Goal: Information Seeking & Learning: Understand process/instructions

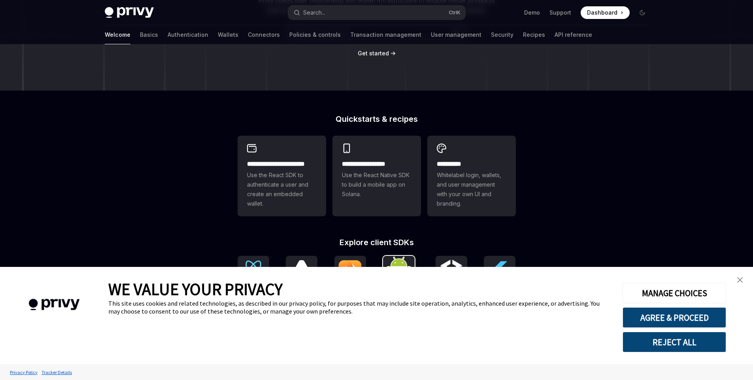
scroll to position [249, 0]
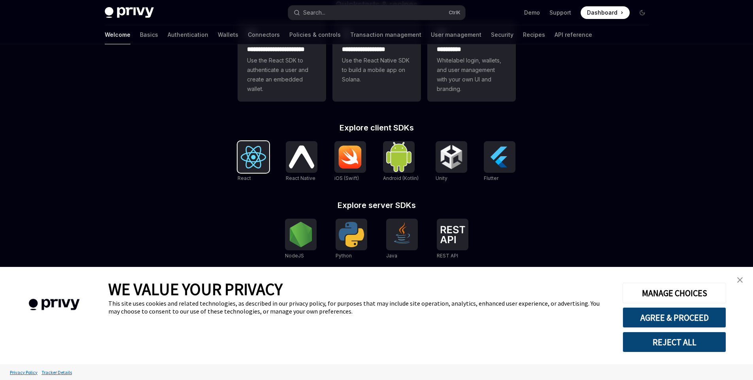
click at [251, 162] on img at bounding box center [253, 157] width 25 height 23
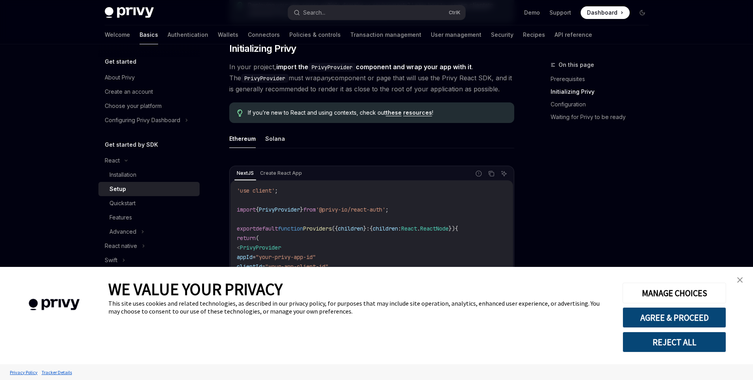
scroll to position [156, 0]
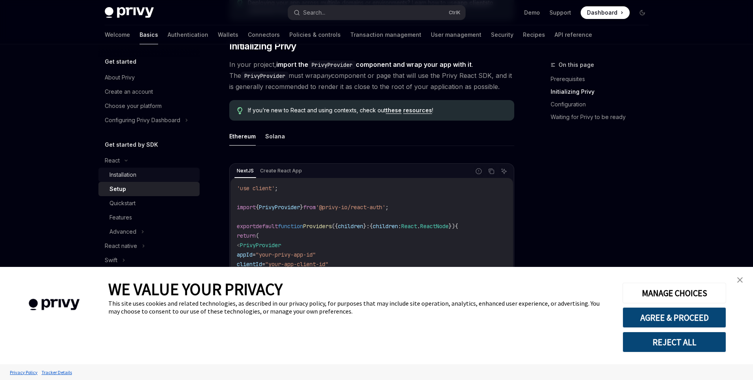
click at [127, 176] on div "Installation" at bounding box center [123, 174] width 27 height 9
type textarea "*"
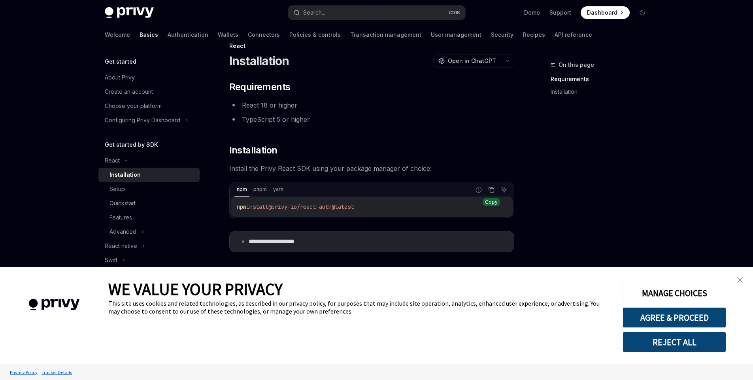
click at [495, 189] on button "Copy the contents from the code block" at bounding box center [491, 190] width 10 height 10
click at [357, 161] on div "**********" at bounding box center [371, 167] width 285 height 172
click at [665, 347] on button "REJECT ALL" at bounding box center [675, 342] width 104 height 21
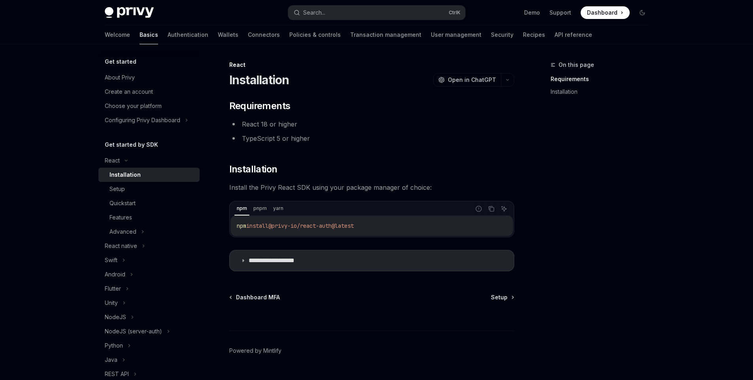
scroll to position [19, 0]
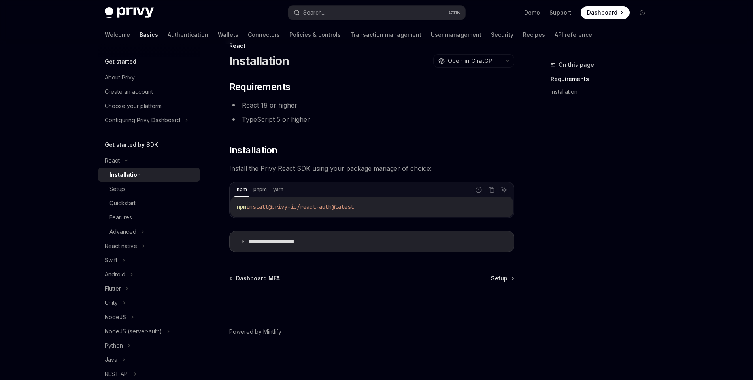
click at [251, 241] on p "**********" at bounding box center [281, 242] width 65 height 8
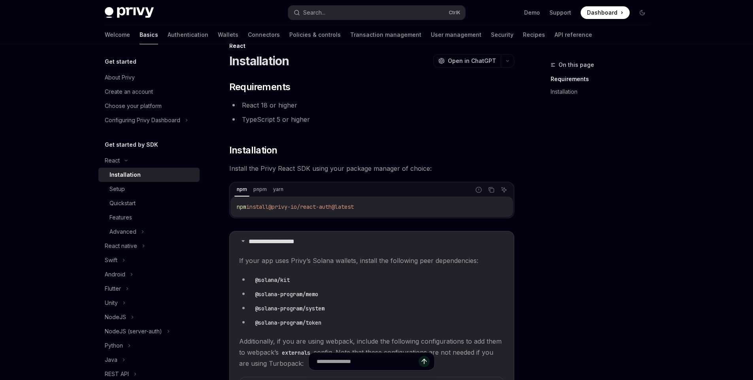
click at [346, 262] on span "If your app uses Privy’s Solana wallets, install the following peer dependencie…" at bounding box center [371, 260] width 265 height 11
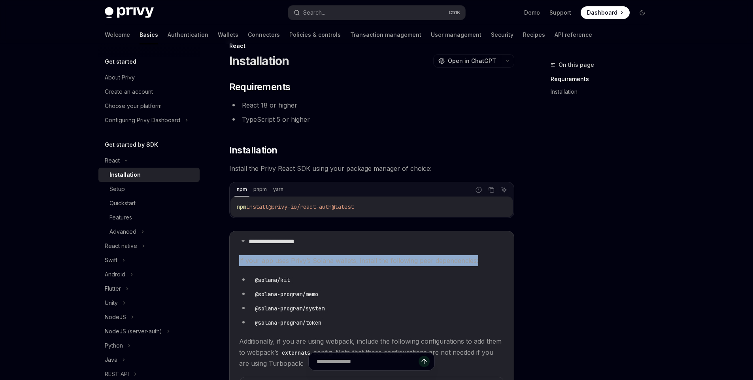
click at [346, 262] on span "If your app uses Privy’s Solana wallets, install the following peer dependencie…" at bounding box center [371, 260] width 265 height 11
click at [366, 262] on span "If your app uses Privy’s Solana wallets, install the following peer dependencie…" at bounding box center [371, 260] width 265 height 11
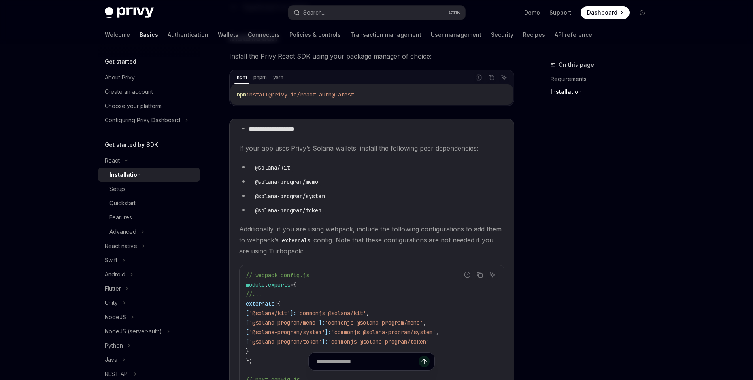
scroll to position [148, 0]
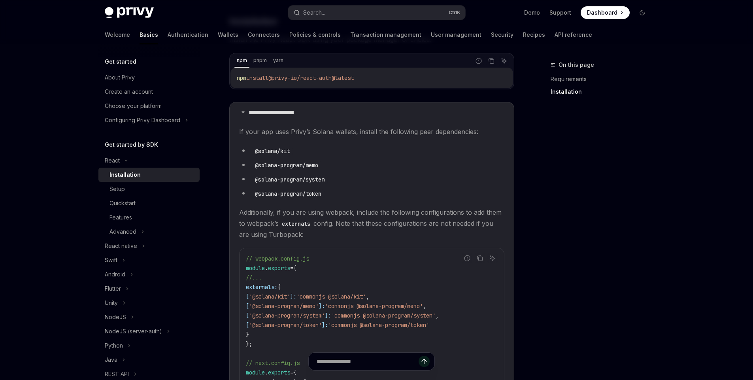
click at [291, 213] on span "Additionally, if you are using webpack, include the following configurations to…" at bounding box center [371, 223] width 265 height 33
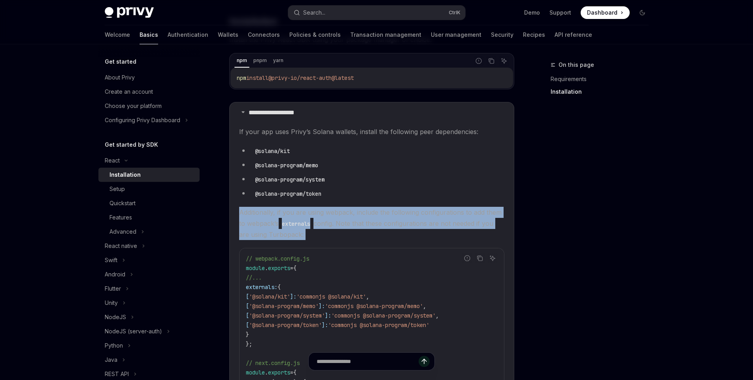
click at [291, 213] on span "Additionally, if you are using webpack, include the following configurations to…" at bounding box center [371, 223] width 265 height 33
click at [287, 223] on code "externals" at bounding box center [296, 223] width 35 height 9
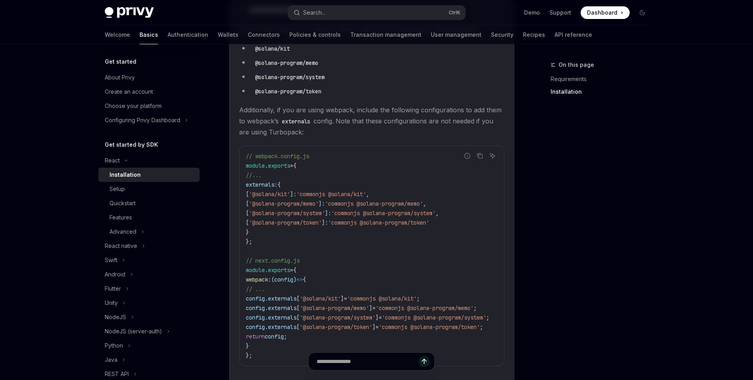
scroll to position [246, 0]
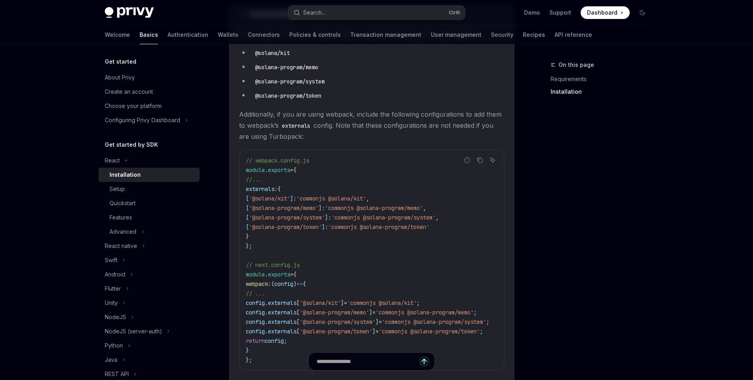
click at [314, 129] on code "externals" at bounding box center [296, 125] width 35 height 9
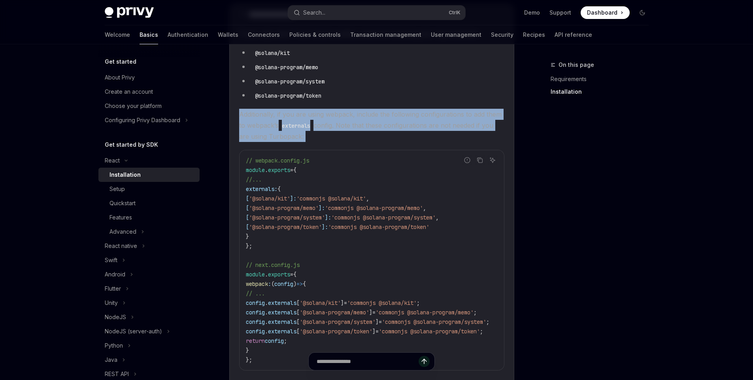
click at [314, 129] on code "externals" at bounding box center [296, 125] width 35 height 9
click at [336, 123] on span "Additionally, if you are using webpack, include the following configurations to…" at bounding box center [371, 125] width 265 height 33
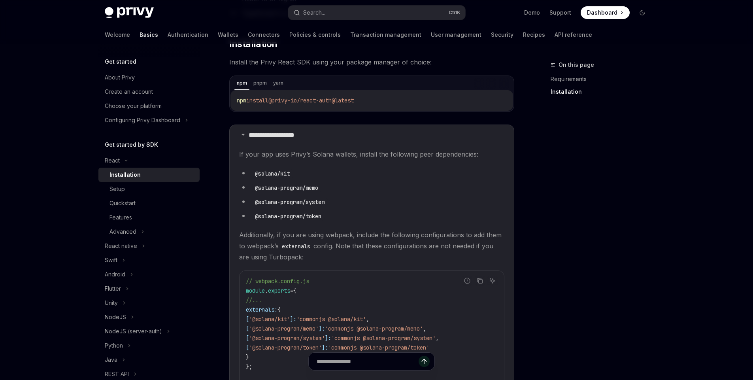
scroll to position [117, 0]
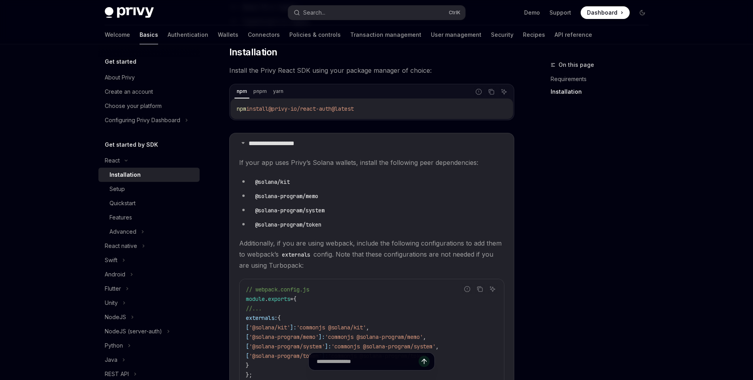
click at [263, 183] on code "@solana/kit" at bounding box center [272, 182] width 41 height 9
click at [297, 200] on code "@solana-program/memo" at bounding box center [287, 196] width 70 height 9
click at [273, 182] on code "@solana/kit" at bounding box center [272, 182] width 41 height 9
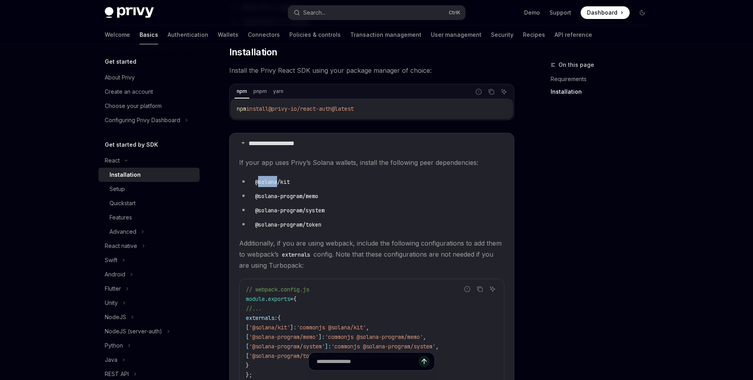
click at [273, 182] on code "@solana/kit" at bounding box center [272, 182] width 41 height 9
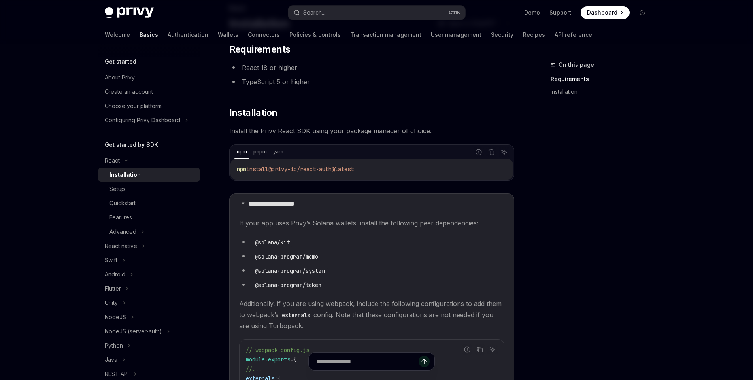
scroll to position [52, 0]
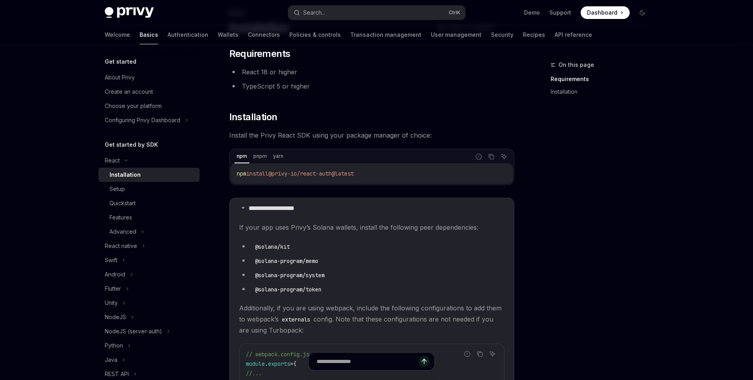
click at [264, 250] on code "@solana/kit" at bounding box center [272, 246] width 41 height 9
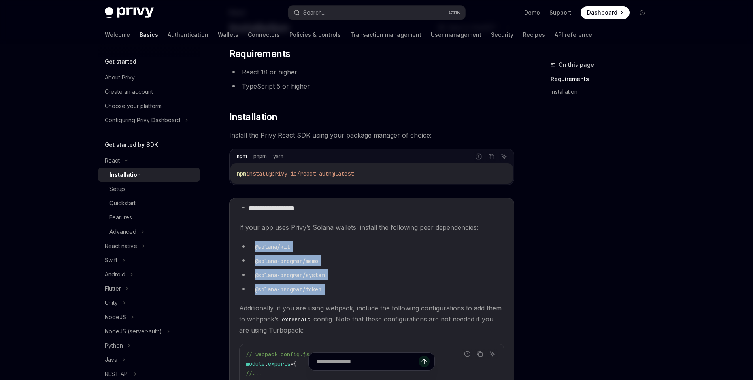
drag, startPoint x: 264, startPoint y: 250, endPoint x: 287, endPoint y: 283, distance: 39.8
click at [287, 283] on ul "@solana/kit @solana-program/memo @solana-program/system @solana-program/token" at bounding box center [371, 268] width 265 height 54
copy ul "@solana/kit @solana-program/memo @solana-program/system @solana-program/token"
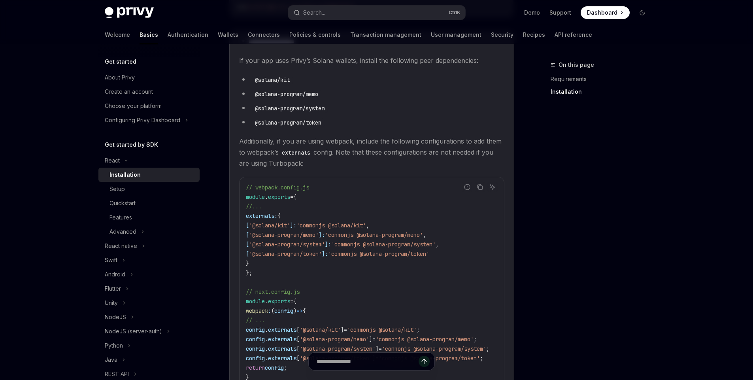
click at [287, 283] on code "// webpack.config.js module . exports = { //... externals: { [ '@solana/kit' ]:…" at bounding box center [377, 287] width 263 height 209
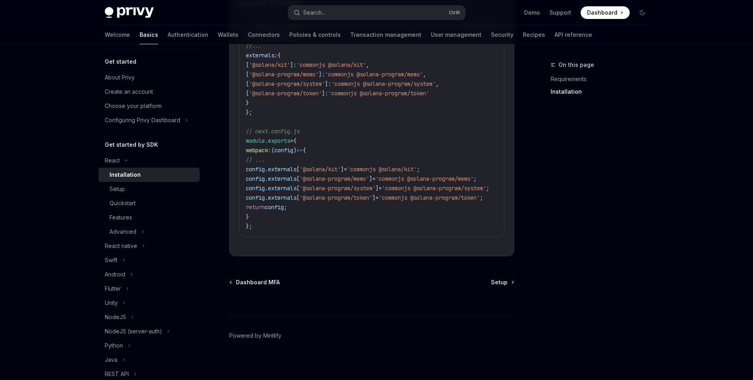
scroll to position [387, 0]
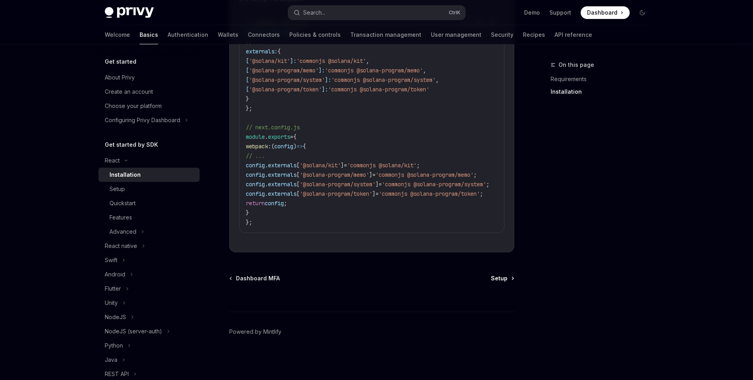
click at [501, 281] on span "Setup" at bounding box center [499, 278] width 17 height 8
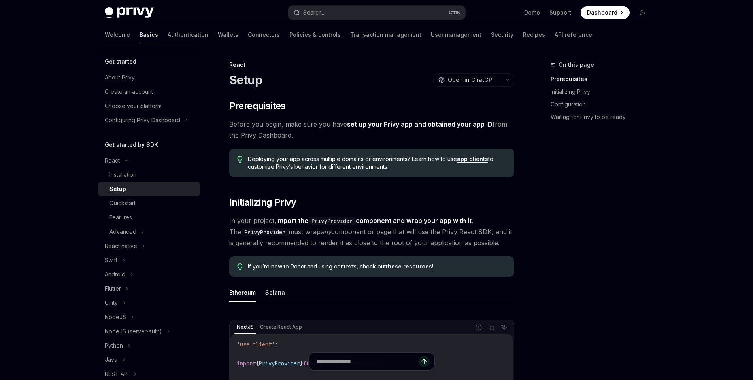
click at [272, 132] on span "Before you begin, make sure you have set up your Privy app and obtained your ap…" at bounding box center [371, 130] width 285 height 22
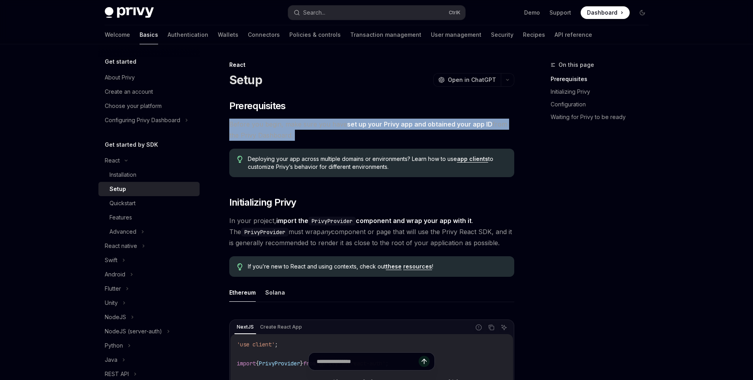
click at [272, 132] on span "Before you begin, make sure you have set up your Privy app and obtained your ap…" at bounding box center [371, 130] width 285 height 22
click at [312, 128] on span "Before you begin, make sure you have set up your Privy app and obtained your ap…" at bounding box center [371, 130] width 285 height 22
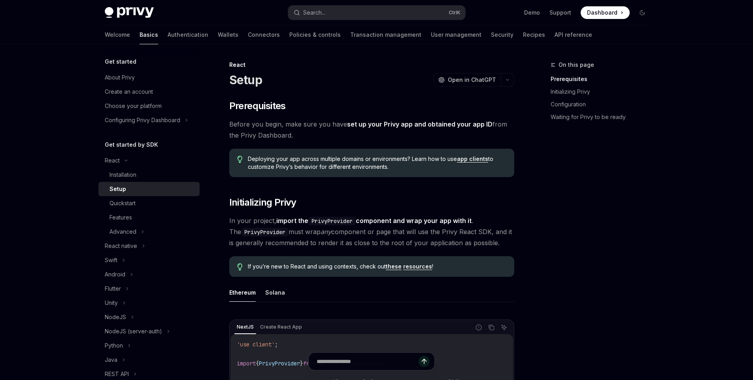
click at [256, 159] on span "Deploying your app across multiple domains or environments? Learn how to use ap…" at bounding box center [377, 163] width 258 height 16
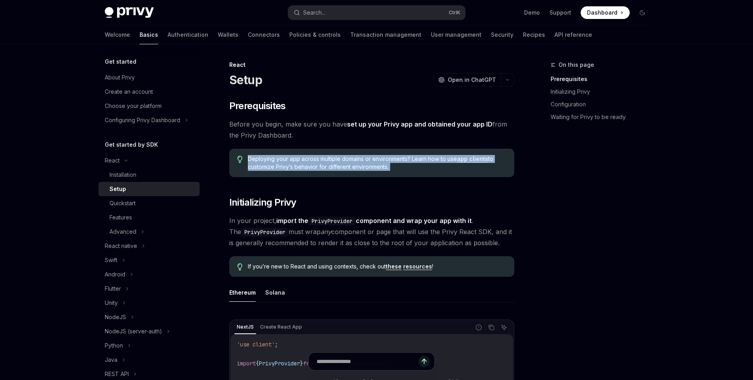
click at [256, 159] on span "Deploying your app across multiple domains or environments? Learn how to use ap…" at bounding box center [377, 163] width 258 height 16
click at [287, 165] on span "Deploying your app across multiple domains or environments? Learn how to use ap…" at bounding box center [377, 163] width 258 height 16
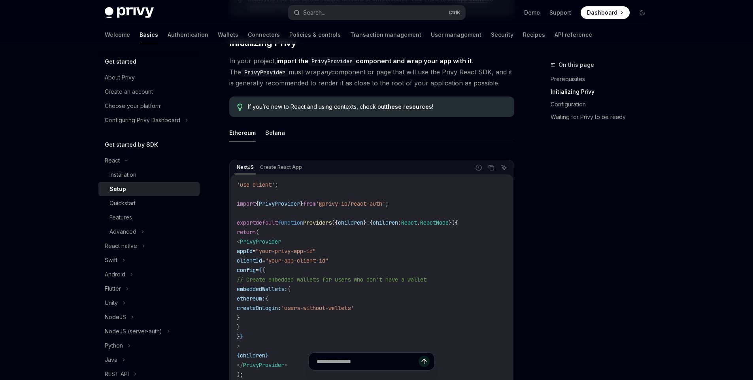
scroll to position [162, 0]
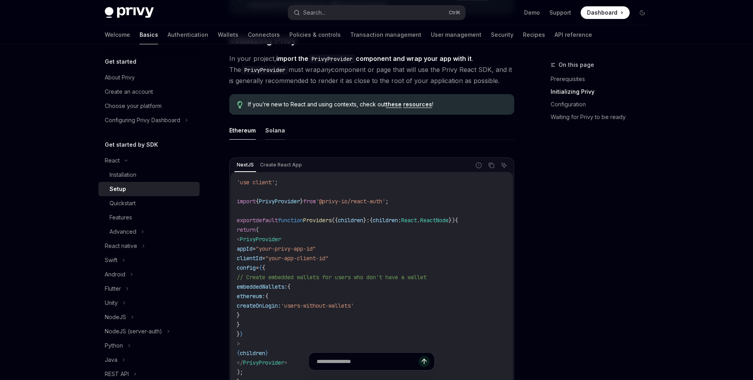
click at [281, 130] on button "Solana" at bounding box center [275, 130] width 20 height 19
type textarea "*"
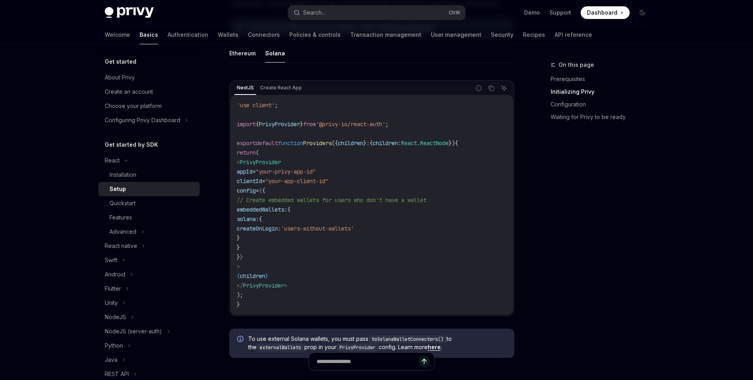
scroll to position [235, 0]
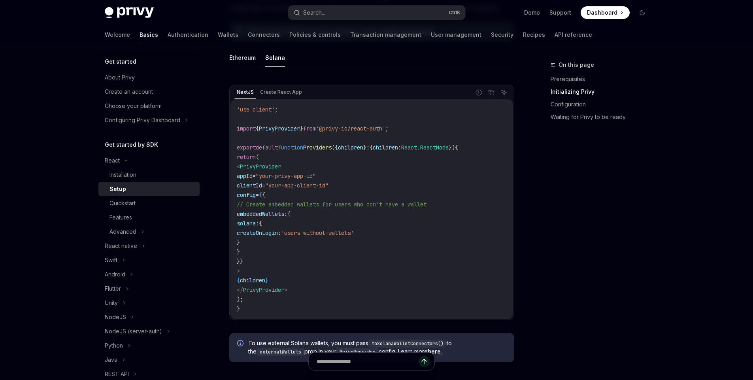
click at [498, 96] on div "Report incorrect code Copy Ask AI" at bounding box center [492, 92] width 36 height 10
click at [492, 94] on icon "Copy the contents from the code block" at bounding box center [491, 92] width 6 height 6
click at [491, 89] on button "Copy the contents from the code block" at bounding box center [491, 92] width 10 height 10
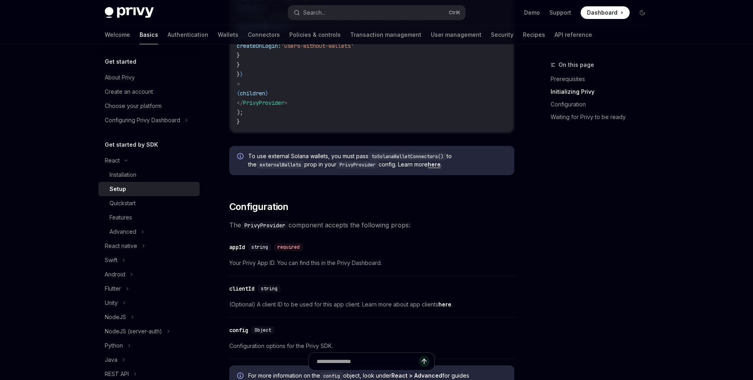
scroll to position [425, 0]
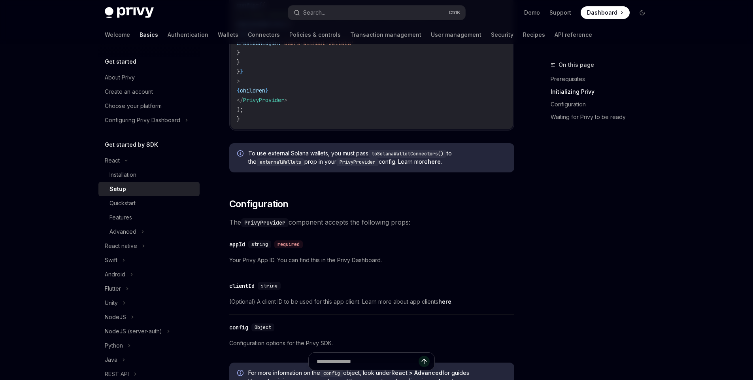
click at [402, 154] on code "toSolanaWalletConnectors()" at bounding box center [407, 154] width 78 height 8
click at [365, 164] on code "PrivyProvider" at bounding box center [357, 162] width 42 height 8
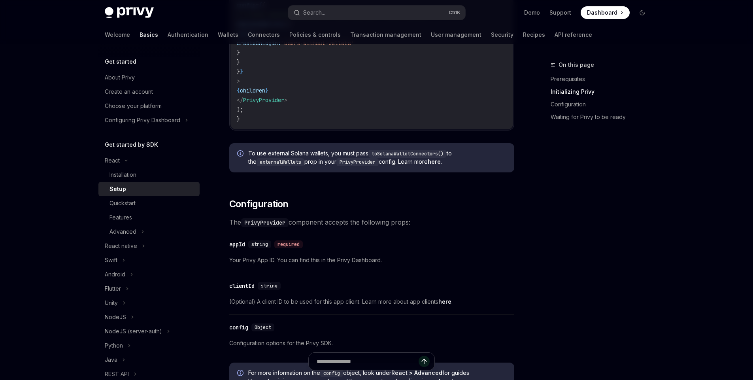
click at [350, 178] on div "NextJS Create React App Report incorrect code Copy Ask AI 'use client' ; import…" at bounding box center [371, 33] width 285 height 292
click at [431, 163] on link "here" at bounding box center [434, 161] width 13 height 7
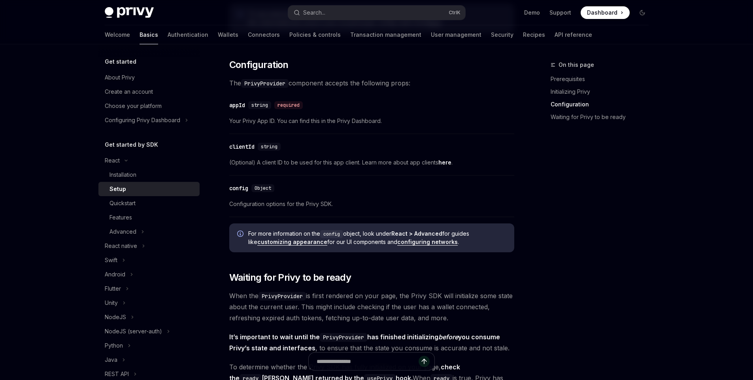
scroll to position [568, 0]
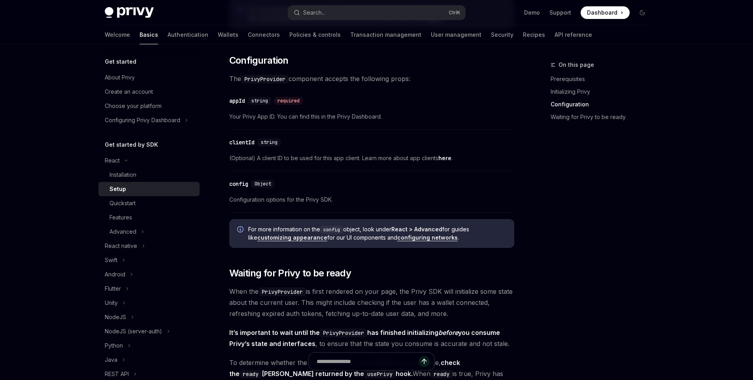
click at [283, 199] on span "Configuration options for the Privy SDK." at bounding box center [371, 199] width 285 height 9
click at [255, 202] on span "Configuration options for the Privy SDK." at bounding box center [371, 199] width 285 height 9
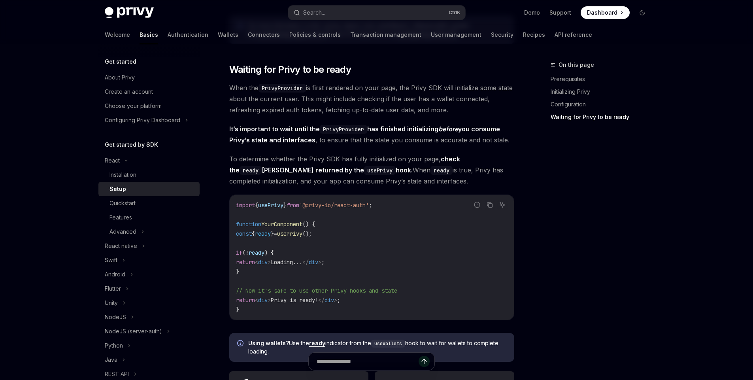
scroll to position [774, 0]
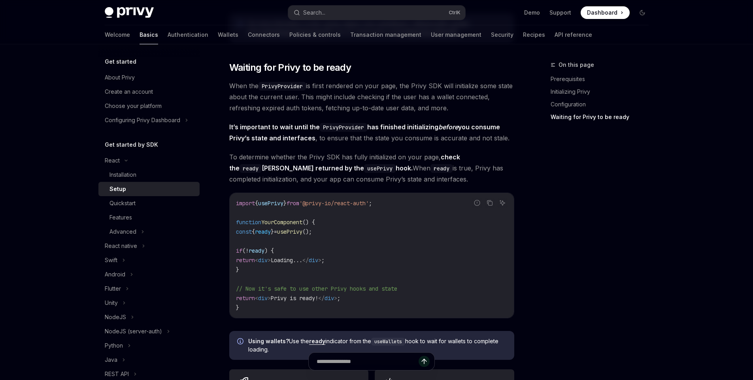
click at [275, 202] on span "usePrivy" at bounding box center [270, 203] width 25 height 7
click at [255, 210] on code "import { usePrivy } from '@privy-io/react-auth' ; function YourComponent () { c…" at bounding box center [372, 255] width 272 height 114
click at [326, 101] on span "When the PrivyProvider is first rendered on your page, the Privy SDK will initi…" at bounding box center [371, 96] width 285 height 33
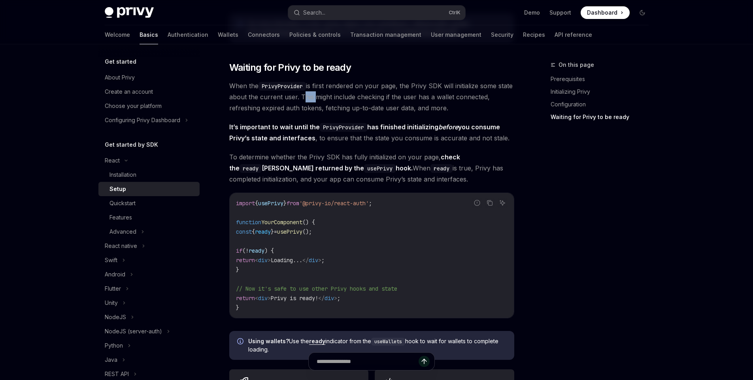
click at [326, 101] on span "When the PrivyProvider is first rendered on your page, the Privy SDK will initi…" at bounding box center [371, 96] width 285 height 33
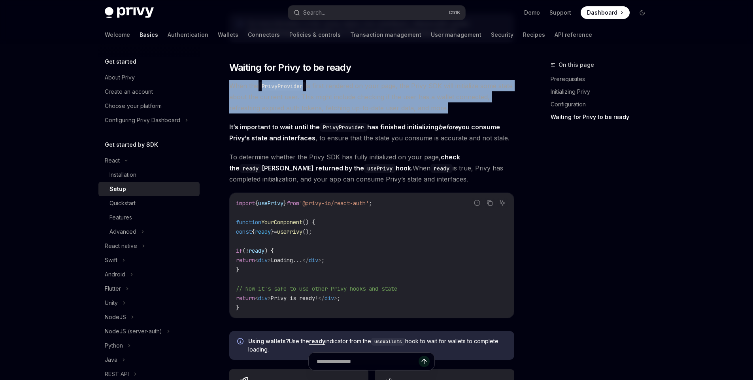
click at [326, 101] on span "When the PrivyProvider is first rendered on your page, the Privy SDK will initi…" at bounding box center [371, 96] width 285 height 33
click at [377, 107] on span "When the PrivyProvider is first rendered on your page, the Privy SDK will initi…" at bounding box center [371, 96] width 285 height 33
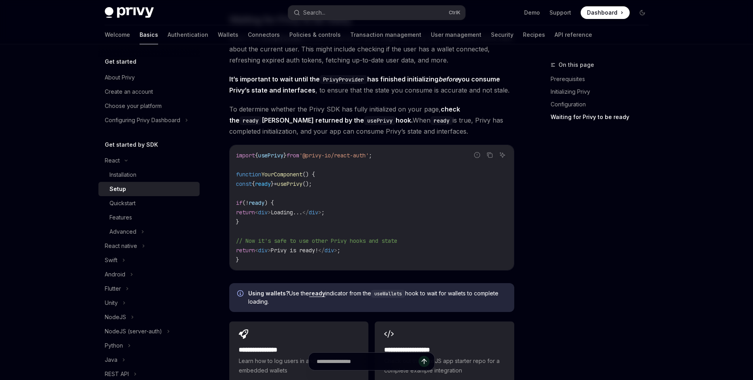
scroll to position [896, 0]
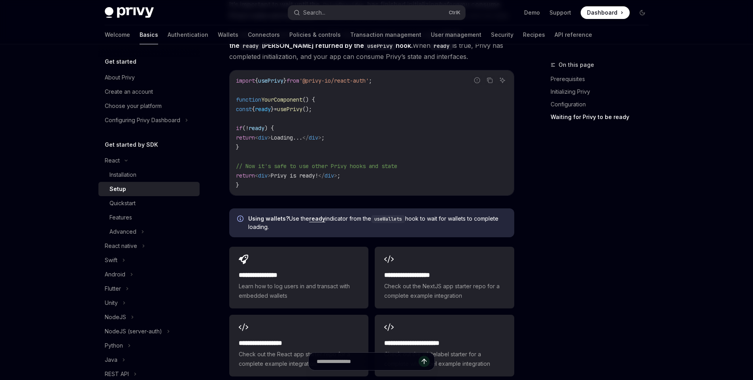
click at [357, 217] on span "Using wallets? Use the ready indicator from the useWallets hook to wait for wal…" at bounding box center [377, 223] width 258 height 16
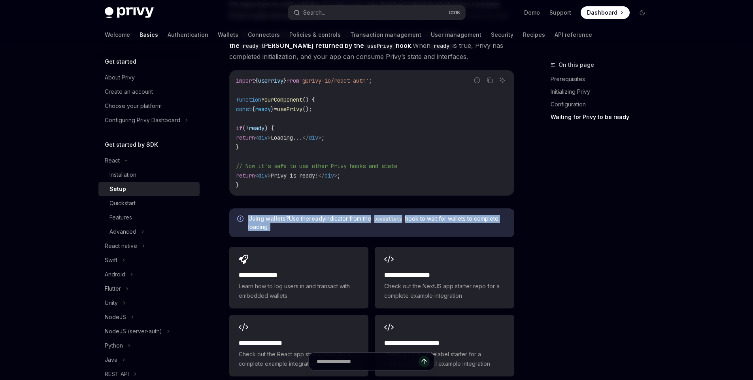
click at [357, 217] on span "Using wallets? Use the ready indicator from the useWallets hook to wait for wal…" at bounding box center [377, 223] width 258 height 16
click at [357, 223] on span "Using wallets? Use the ready indicator from the useWallets hook to wait for wal…" at bounding box center [377, 223] width 258 height 16
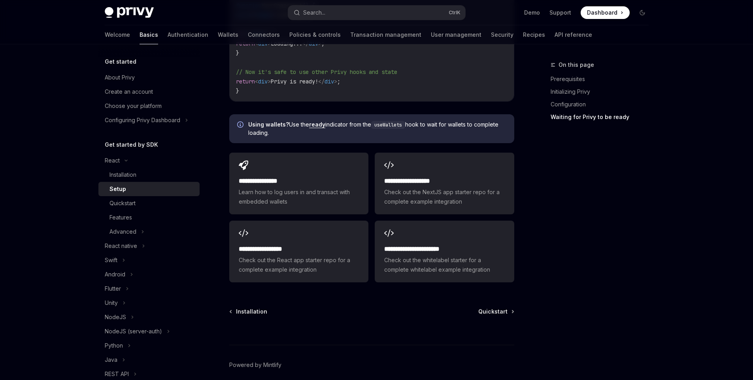
scroll to position [986, 0]
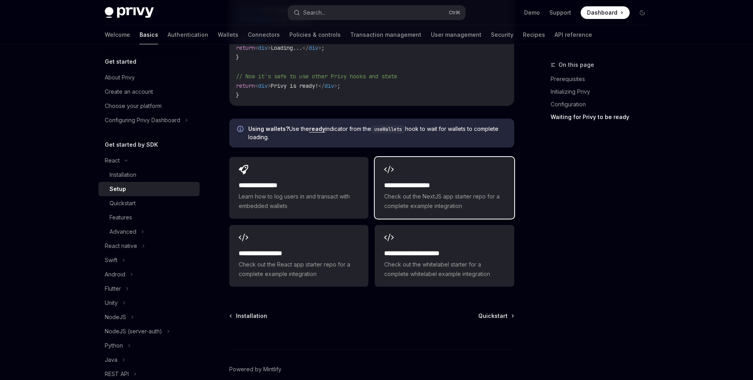
click at [440, 206] on span "Check out the NextJS app starter repo for a complete example integration" at bounding box center [444, 201] width 120 height 19
